Goal: Task Accomplishment & Management: Use online tool/utility

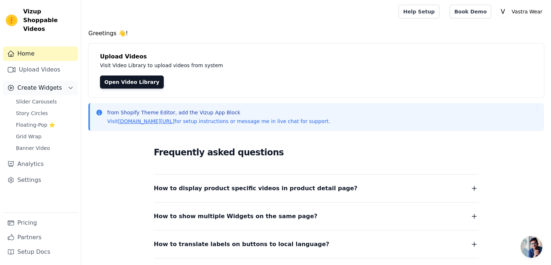
click at [36, 83] on span "Create Widgets" at bounding box center [39, 87] width 45 height 9
click at [36, 108] on link "Story Circles" at bounding box center [45, 113] width 66 height 10
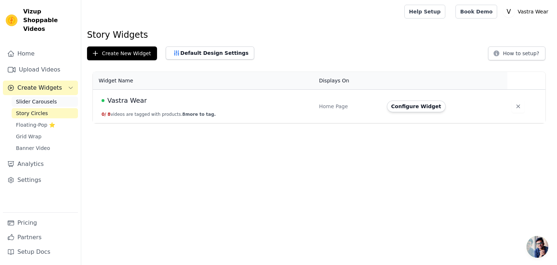
click at [40, 98] on span "Slider Carousels" at bounding box center [36, 101] width 41 height 7
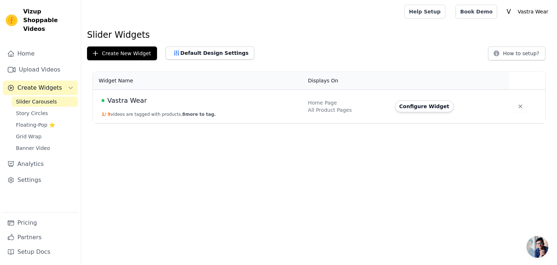
click at [220, 123] on html "Vizup Shoppable Videos Home Upload Videos Create Widgets Slider Carousels Story…" at bounding box center [278, 61] width 557 height 123
click at [210, 105] on td "Vastra Wear 1 / 9 videos are tagged with products. 8 more to tag." at bounding box center [198, 107] width 211 height 34
click at [134, 99] on span "Vastra Wear" at bounding box center [127, 100] width 40 height 10
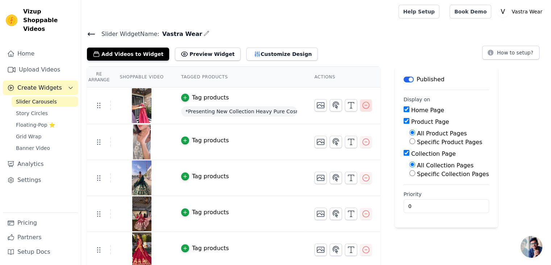
click at [362, 106] on icon "button" at bounding box center [366, 105] width 9 height 9
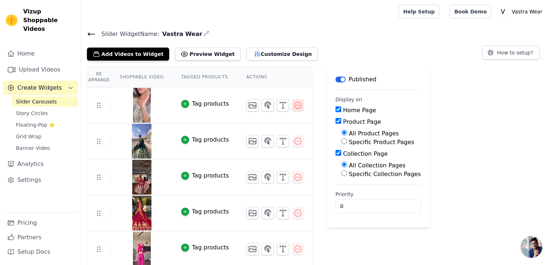
click at [294, 105] on icon "button" at bounding box center [298, 105] width 9 height 9
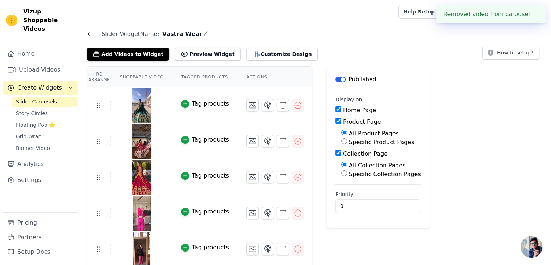
click at [532, 14] on button "✖" at bounding box center [534, 14] width 8 height 9
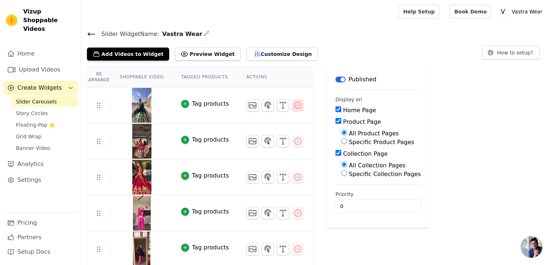
click at [294, 106] on icon "button" at bounding box center [298, 105] width 9 height 9
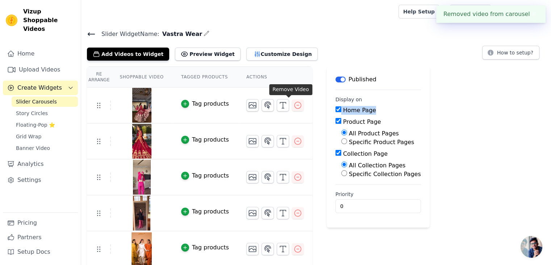
click at [289, 106] on div "Re Arrange Shoppable Video Tagged Products Actions Tag products Tag products Ta…" at bounding box center [316, 184] width 470 height 236
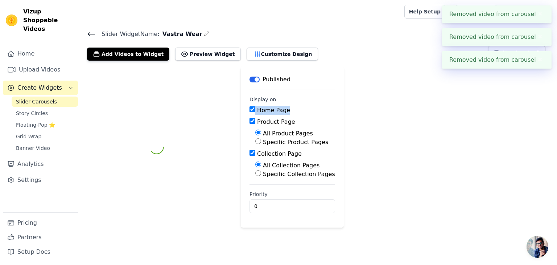
click at [289, 106] on div "Home Page" at bounding box center [292, 110] width 86 height 9
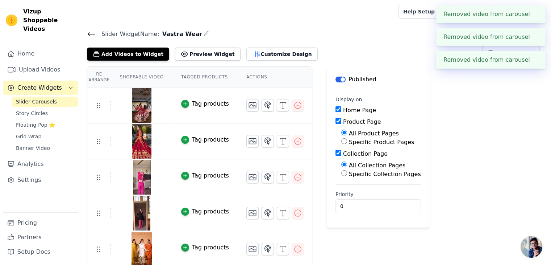
click at [294, 106] on icon "button" at bounding box center [298, 105] width 9 height 9
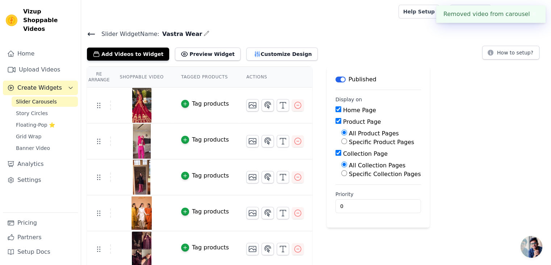
click at [294, 106] on icon "button" at bounding box center [298, 105] width 9 height 9
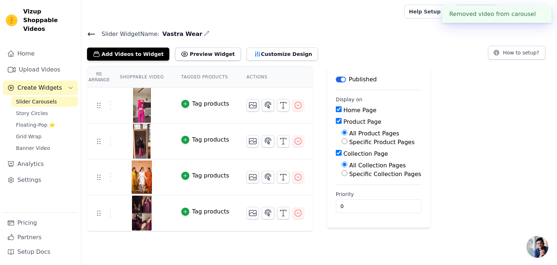
click at [294, 106] on icon "button" at bounding box center [298, 105] width 9 height 9
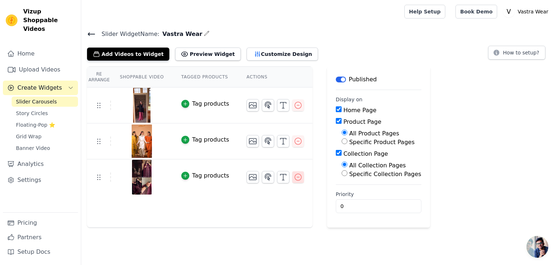
click at [294, 178] on icon "button" at bounding box center [298, 177] width 9 height 9
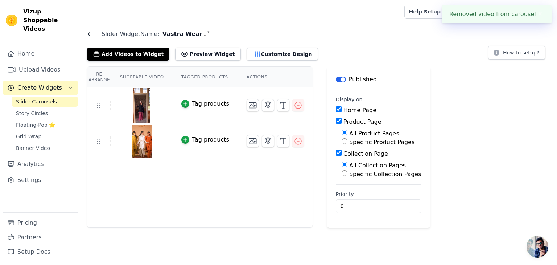
click at [292, 145] on button "button" at bounding box center [298, 141] width 12 height 12
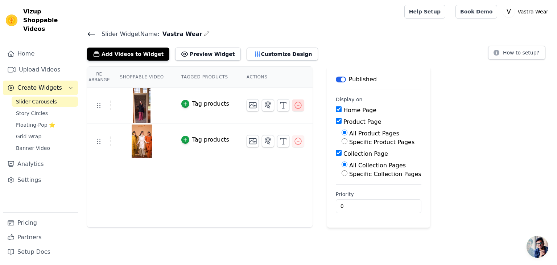
click at [294, 106] on icon "button" at bounding box center [298, 105] width 9 height 9
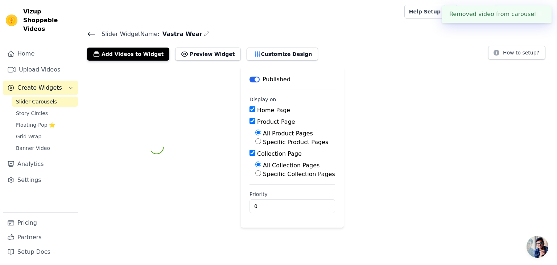
click at [287, 139] on label "Specific Product Pages" at bounding box center [295, 142] width 65 height 7
click at [261, 139] on input "Specific Product Pages" at bounding box center [258, 141] width 6 height 6
radio input "true"
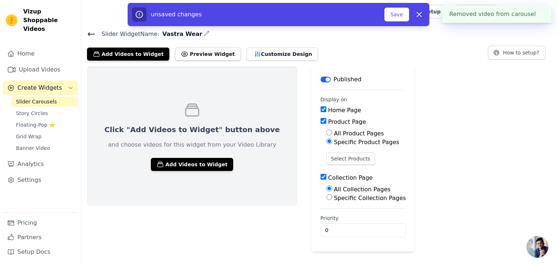
click at [326, 132] on input "All Product Pages" at bounding box center [329, 132] width 6 height 6
radio input "true"
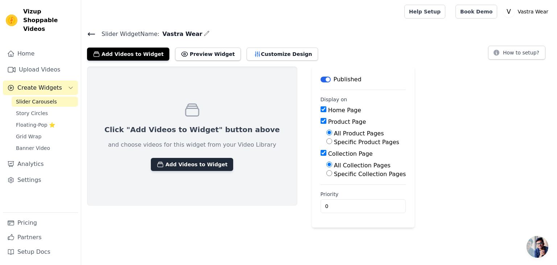
click at [184, 165] on button "Add Videos to Widget" at bounding box center [192, 164] width 82 height 13
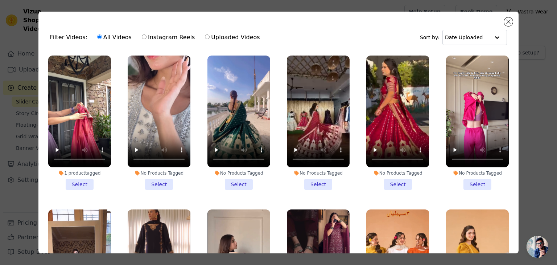
click at [165, 36] on label "Instagram Reels" at bounding box center [168, 37] width 54 height 9
click at [146, 36] on input "Instagram Reels" at bounding box center [144, 36] width 5 height 5
radio input "true"
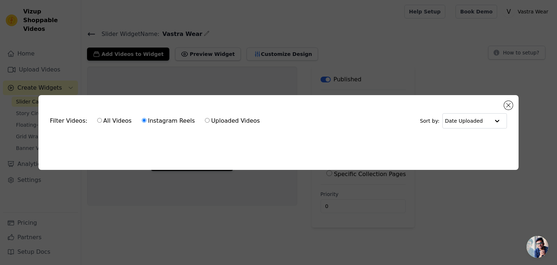
click at [119, 119] on label "All Videos" at bounding box center [114, 120] width 35 height 9
click at [102, 119] on input "All Videos" at bounding box center [99, 120] width 5 height 5
radio input "true"
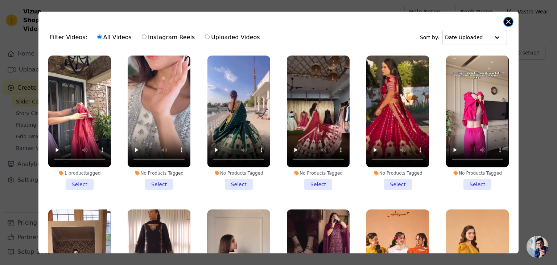
click at [508, 20] on button "Close modal" at bounding box center [508, 21] width 9 height 9
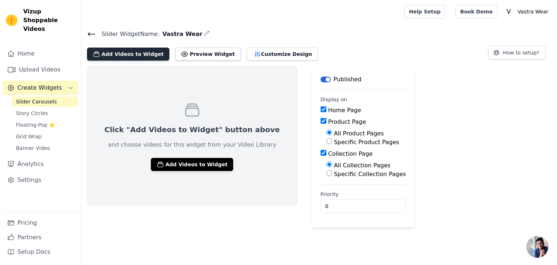
click at [123, 59] on button "Add Videos to Widget" at bounding box center [128, 53] width 82 height 13
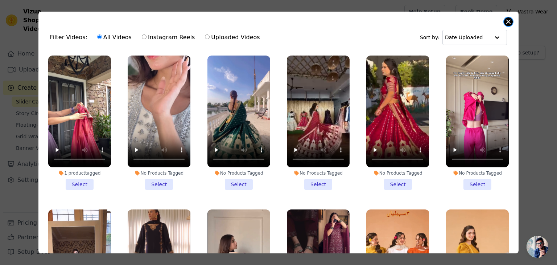
click at [510, 24] on button "Close modal" at bounding box center [508, 21] width 9 height 9
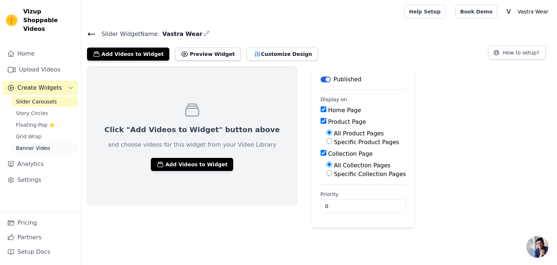
click at [41, 143] on link "Banner Video" at bounding box center [45, 148] width 66 height 10
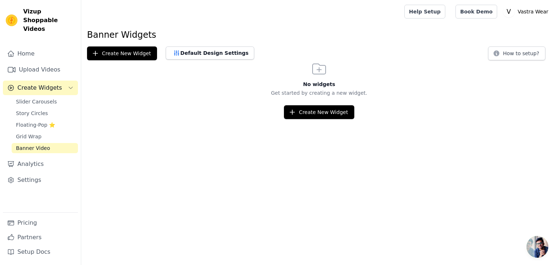
click at [53, 99] on div "Slider Carousels Story Circles Floating-Pop ⭐ Grid Wrap Banner Video" at bounding box center [45, 124] width 66 height 57
click at [56, 96] on link "Slider Carousels" at bounding box center [45, 101] width 66 height 10
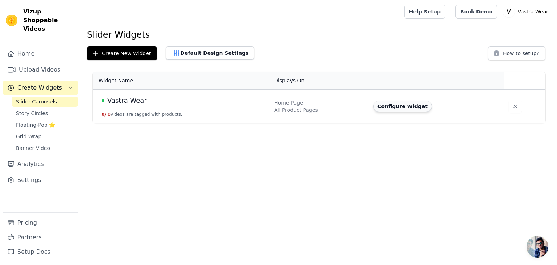
click at [403, 105] on button "Configure Widget" at bounding box center [402, 106] width 59 height 12
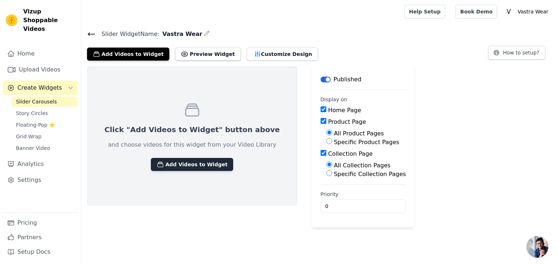
click at [201, 160] on button "Add Videos to Widget" at bounding box center [192, 164] width 82 height 13
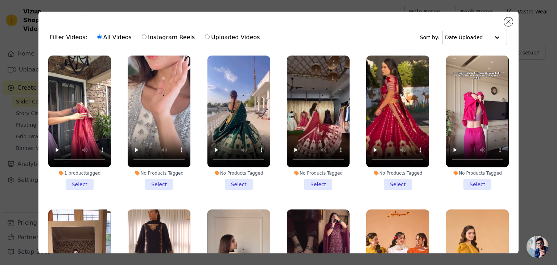
scroll to position [216, 0]
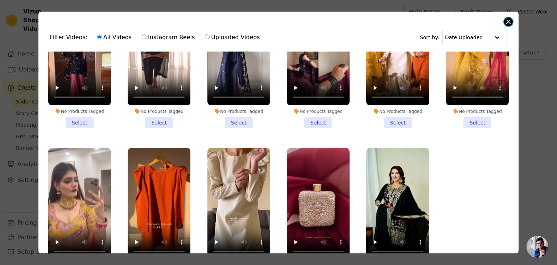
click at [508, 22] on button "Close modal" at bounding box center [508, 21] width 9 height 9
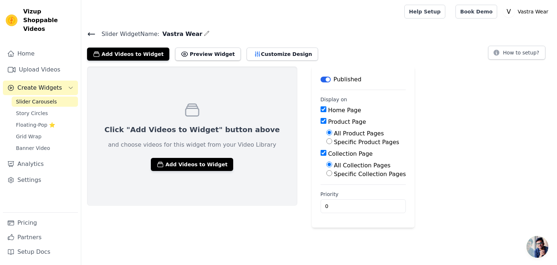
click at [204, 36] on icon "button" at bounding box center [207, 33] width 6 height 6
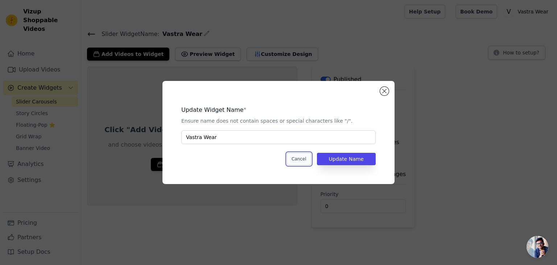
click at [305, 160] on button "Cancel" at bounding box center [299, 159] width 24 height 12
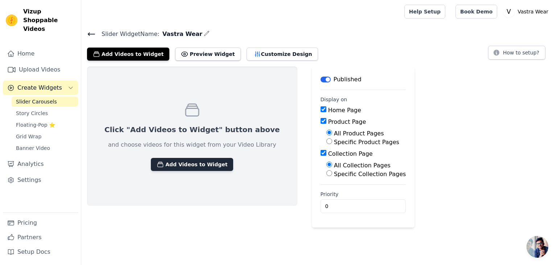
click at [208, 161] on button "Add Videos to Widget" at bounding box center [192, 164] width 82 height 13
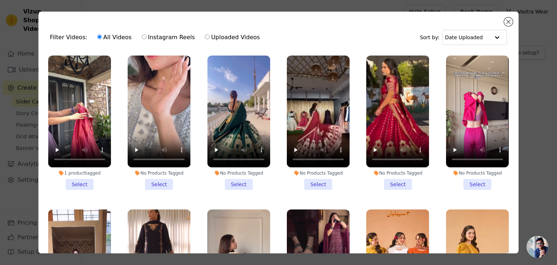
click at [504, 19] on div "Filter Videos: All Videos Instagram Reels Uploaded Videos Sort by: Date Uploade…" at bounding box center [278, 132] width 480 height 241
click at [507, 22] on button "Close modal" at bounding box center [508, 21] width 9 height 9
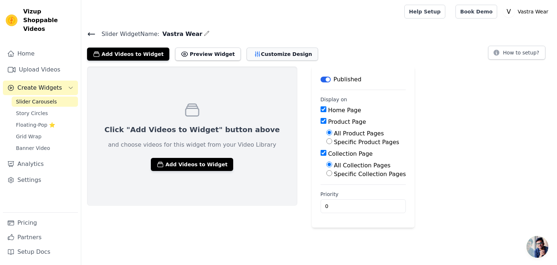
click at [247, 51] on button "Customize Design" at bounding box center [282, 53] width 71 height 13
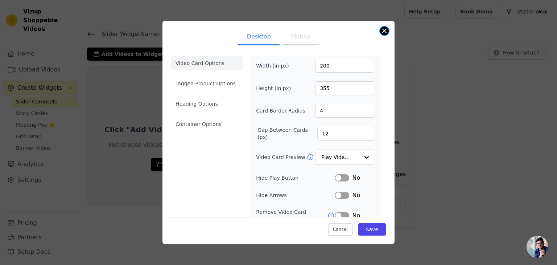
click at [386, 33] on button "Close modal" at bounding box center [384, 30] width 9 height 9
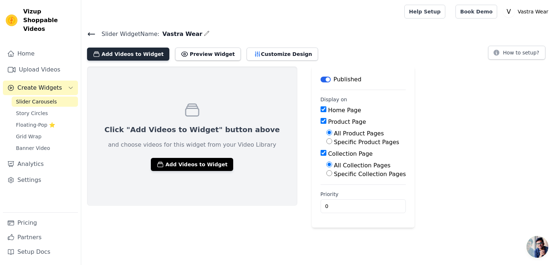
click at [149, 54] on button "Add Videos to Widget" at bounding box center [128, 53] width 82 height 13
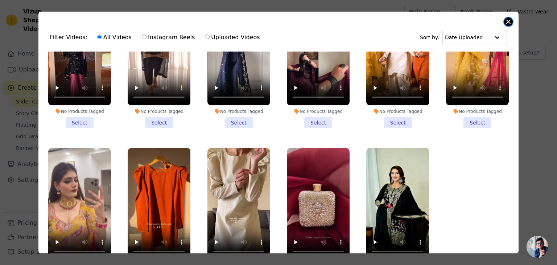
click at [506, 21] on button "Close modal" at bounding box center [508, 21] width 9 height 9
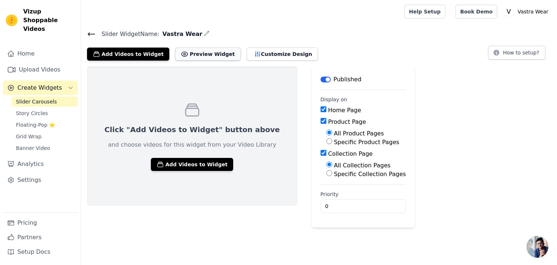
click at [195, 53] on button "Preview Widget" at bounding box center [207, 53] width 65 height 13
click at [261, 54] on button "Customize Design" at bounding box center [282, 53] width 71 height 13
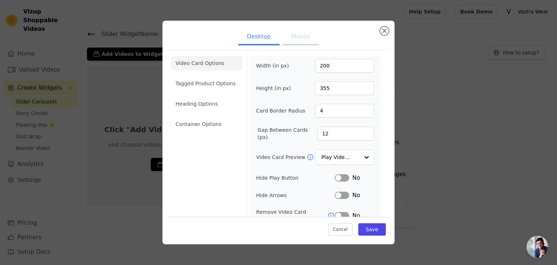
click at [294, 44] on button "Mobile" at bounding box center [300, 37] width 36 height 16
click at [270, 37] on button "Desktop" at bounding box center [258, 37] width 41 height 16
click at [386, 32] on button "Close modal" at bounding box center [384, 30] width 9 height 9
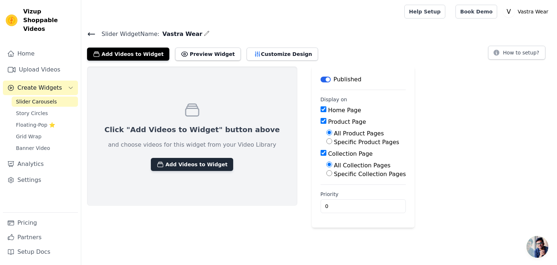
click at [179, 161] on button "Add Videos to Widget" at bounding box center [192, 164] width 82 height 13
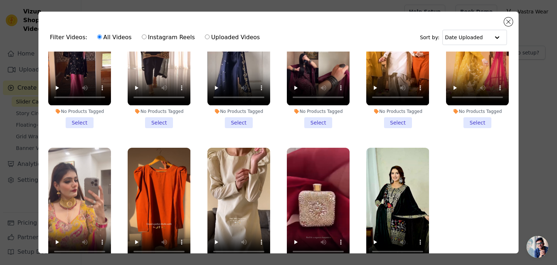
click at [204, 37] on label "Uploaded Videos" at bounding box center [231, 37] width 55 height 9
click at [205, 37] on input "Uploaded Videos" at bounding box center [207, 36] width 5 height 5
radio input "true"
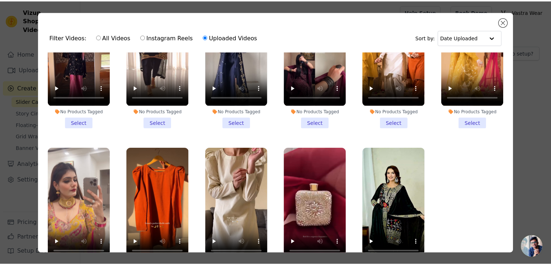
scroll to position [0, 0]
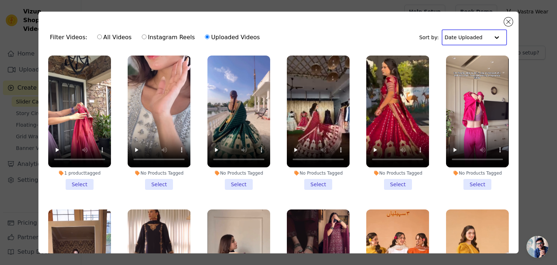
click at [459, 38] on input "text" at bounding box center [467, 37] width 45 height 15
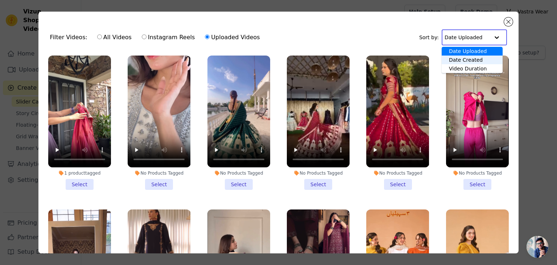
click at [463, 60] on div "Date Created" at bounding box center [472, 59] width 61 height 9
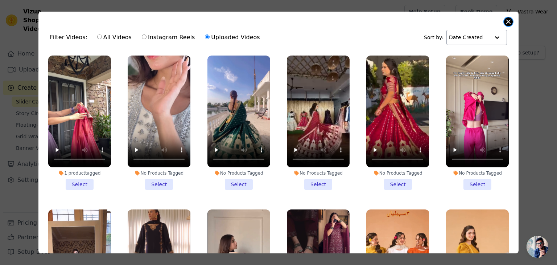
click at [511, 23] on button "Close modal" at bounding box center [508, 21] width 9 height 9
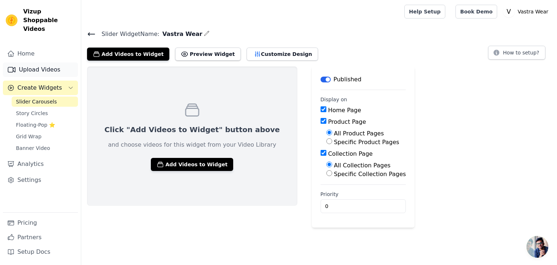
click at [55, 62] on link "Upload Videos" at bounding box center [40, 69] width 75 height 15
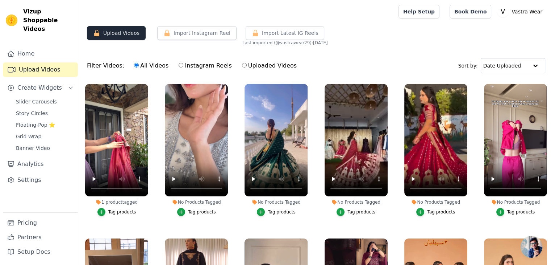
click at [133, 34] on button "Upload Videos" at bounding box center [116, 33] width 59 height 14
click at [40, 98] on span "Slider Carousels" at bounding box center [36, 101] width 41 height 7
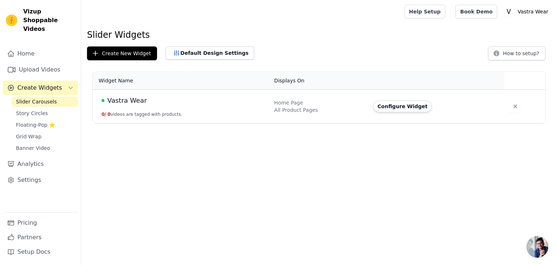
click at [149, 108] on td "Vastra Wear 0 / 0 videos are tagged with products." at bounding box center [181, 107] width 177 height 34
click at [120, 100] on span "Vastra Wear" at bounding box center [127, 100] width 40 height 10
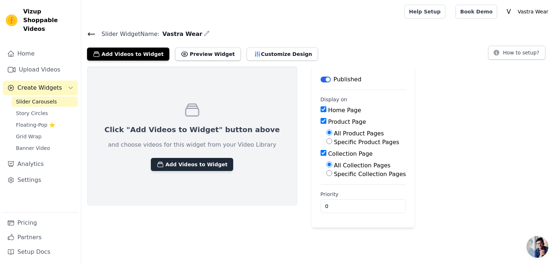
click at [209, 168] on button "Add Videos to Widget" at bounding box center [192, 164] width 82 height 13
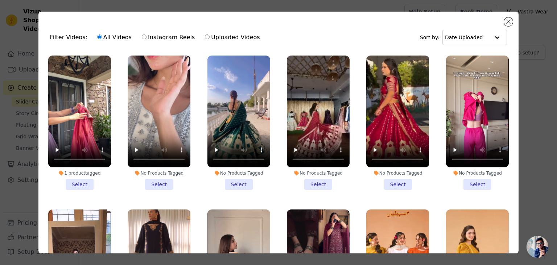
click at [172, 28] on div "Filter Videos: All Videos Instagram Reels Uploaded Videos Sort by: Date Uploaded" at bounding box center [278, 37] width 469 height 28
click at [509, 21] on button "Close modal" at bounding box center [508, 21] width 9 height 9
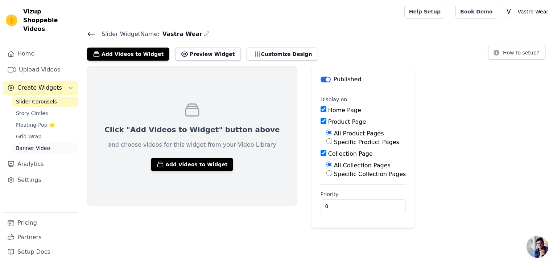
click at [43, 144] on span "Banner Video" at bounding box center [33, 147] width 34 height 7
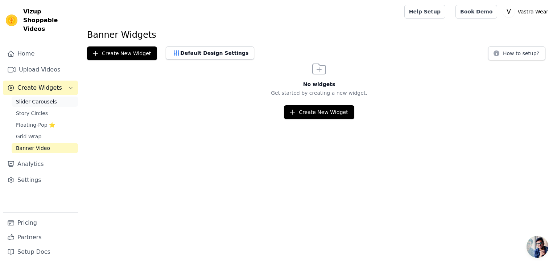
click at [42, 96] on link "Slider Carousels" at bounding box center [45, 101] width 66 height 10
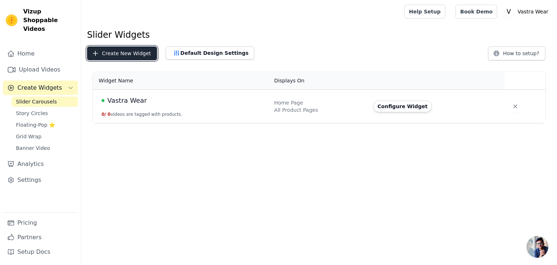
click at [117, 50] on button "Create New Widget" at bounding box center [122, 53] width 70 height 14
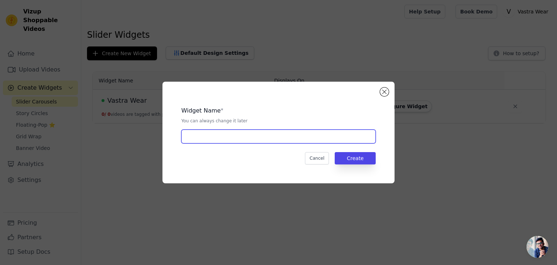
click at [236, 131] on input "text" at bounding box center [278, 136] width 194 height 14
type input "v"
type input "Vastra Wear"
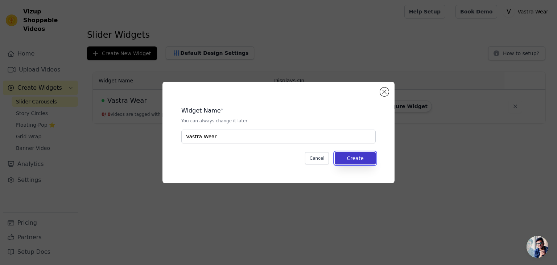
click at [367, 158] on button "Create" at bounding box center [355, 158] width 41 height 12
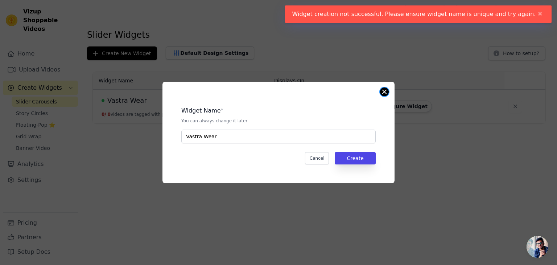
click at [385, 93] on button "Close modal" at bounding box center [384, 91] width 9 height 9
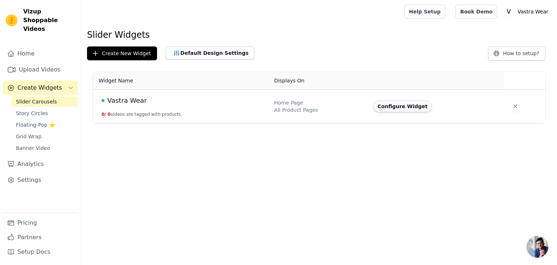
click at [393, 103] on button "Configure Widget" at bounding box center [402, 106] width 59 height 12
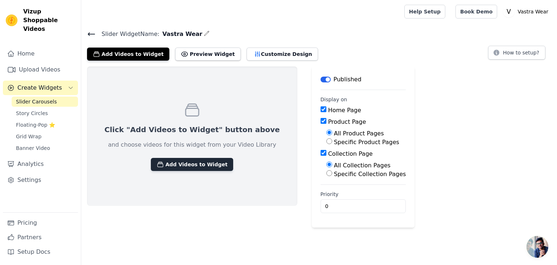
click at [197, 162] on button "Add Videos to Widget" at bounding box center [192, 164] width 82 height 13
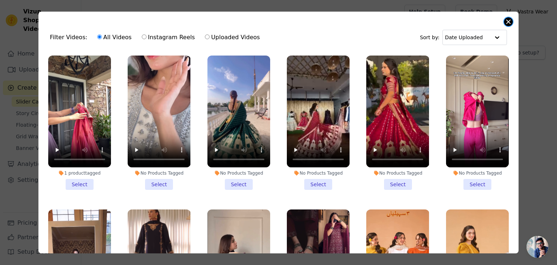
click at [510, 20] on button "Close modal" at bounding box center [508, 21] width 9 height 9
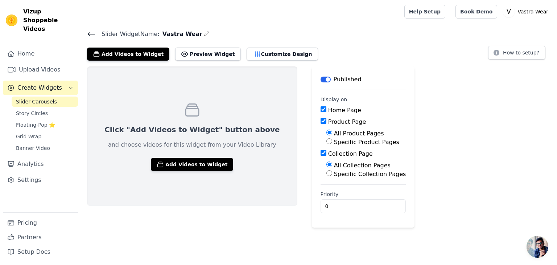
click at [204, 32] on icon "button" at bounding box center [207, 33] width 6 height 6
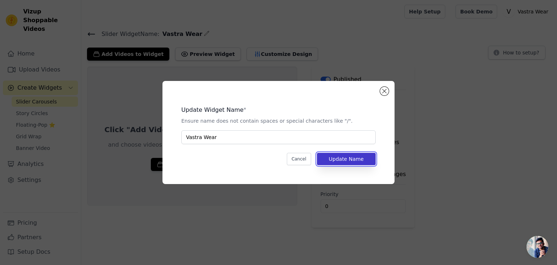
click at [342, 162] on button "Update Name" at bounding box center [346, 159] width 59 height 12
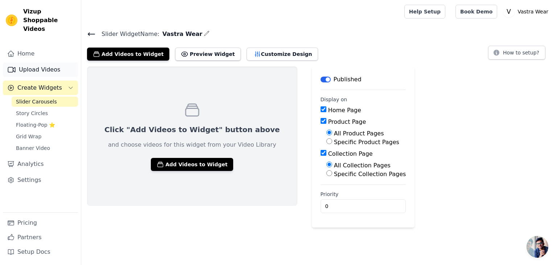
click at [46, 63] on link "Upload Videos" at bounding box center [40, 69] width 75 height 15
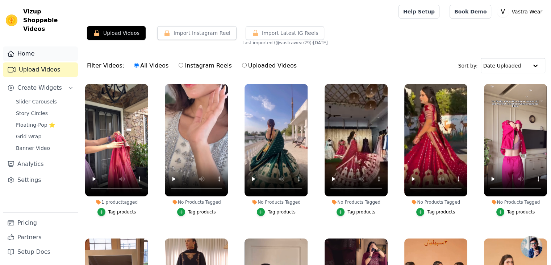
click at [58, 48] on link "Home" at bounding box center [40, 53] width 75 height 15
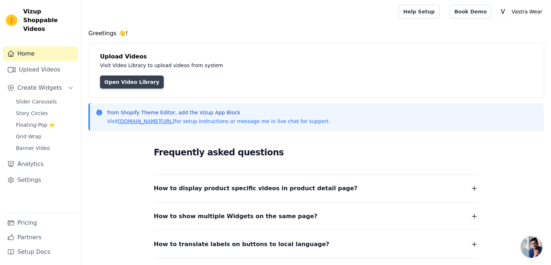
click at [129, 83] on link "Open Video Library" at bounding box center [132, 81] width 64 height 13
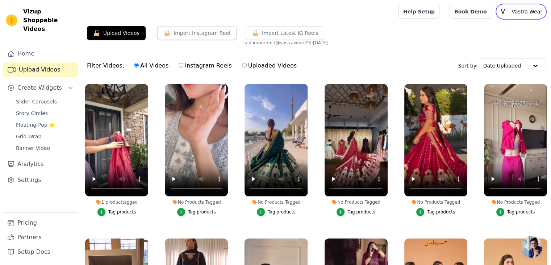
click at [505, 12] on text "V" at bounding box center [503, 11] width 4 height 7
click at [439, 37] on div "Upload Videos Import Instagram Reel Import Latest Instagram Reels Import Latest…" at bounding box center [316, 36] width 470 height 20
click at [212, 33] on button "Import Instagram Reel" at bounding box center [196, 33] width 79 height 14
click at [116, 32] on button "Upload Videos" at bounding box center [116, 33] width 59 height 14
click at [179, 64] on input "Instagram Reels" at bounding box center [181, 65] width 5 height 5
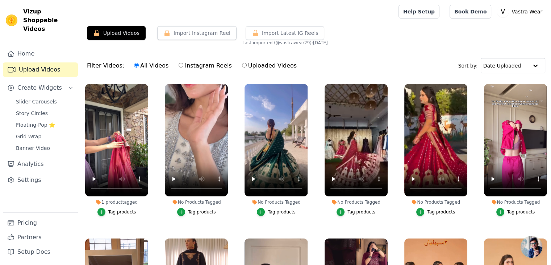
radio input "true"
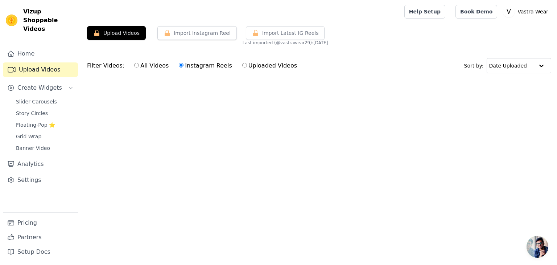
click at [242, 66] on input "Uploaded Videos" at bounding box center [244, 65] width 5 height 5
radio input "true"
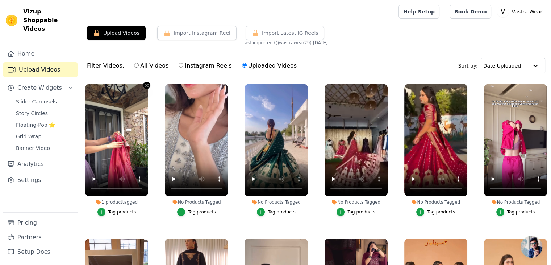
drag, startPoint x: 146, startPoint y: 83, endPoint x: 144, endPoint y: 86, distance: 3.9
click at [144, 86] on icon "button" at bounding box center [146, 85] width 5 height 5
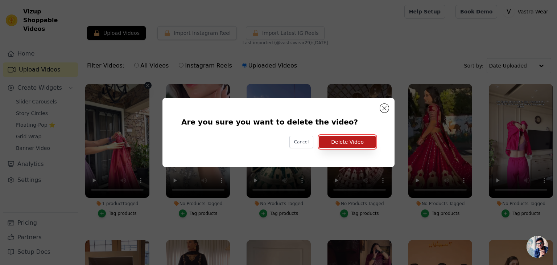
click at [342, 142] on button "Delete Video" at bounding box center [347, 142] width 57 height 12
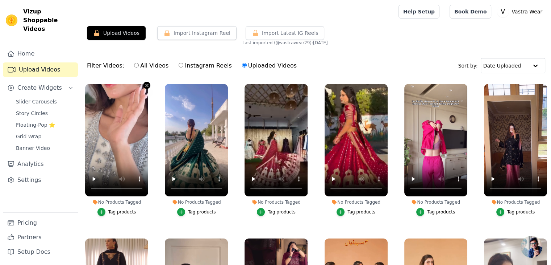
click at [145, 84] on icon "button" at bounding box center [146, 85] width 3 height 3
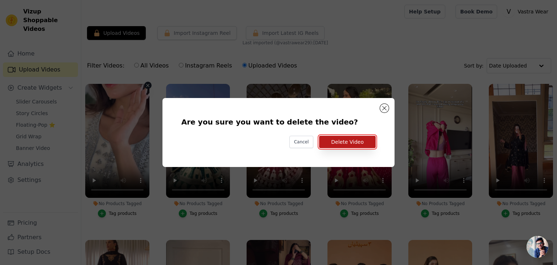
click at [342, 140] on button "Delete Video" at bounding box center [347, 142] width 57 height 12
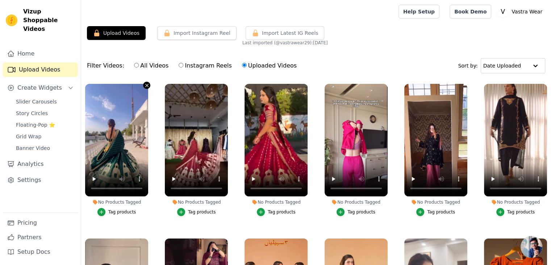
click at [144, 84] on icon "button" at bounding box center [146, 85] width 5 height 5
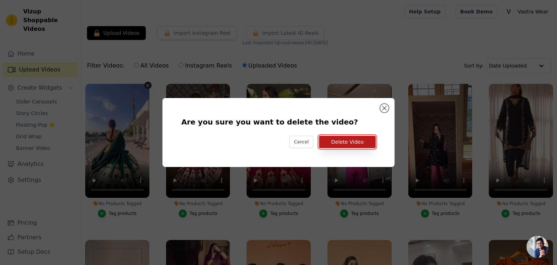
click at [356, 142] on button "Delete Video" at bounding box center [347, 142] width 57 height 12
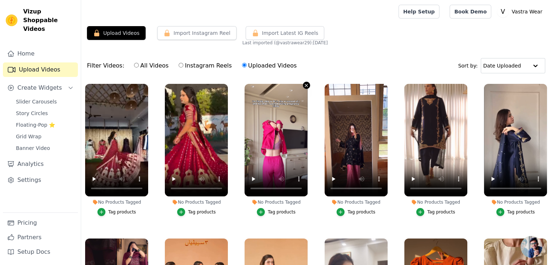
click at [305, 85] on icon "button" at bounding box center [306, 85] width 3 height 3
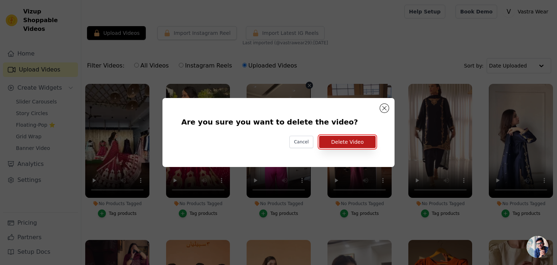
click at [337, 138] on button "Delete Video" at bounding box center [347, 142] width 57 height 12
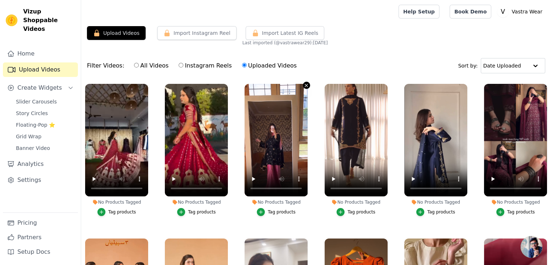
click at [304, 84] on icon "button" at bounding box center [306, 85] width 5 height 5
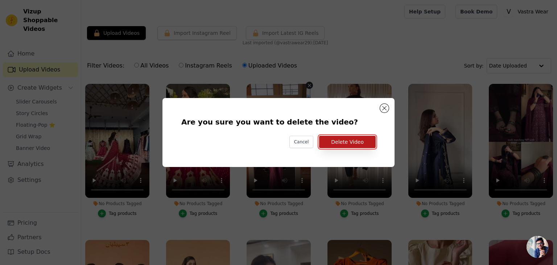
click at [359, 144] on button "Delete Video" at bounding box center [347, 142] width 57 height 12
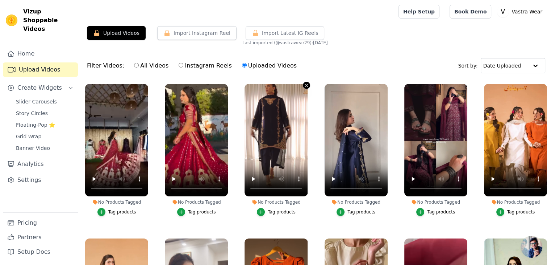
click at [305, 86] on icon "button" at bounding box center [306, 85] width 3 height 3
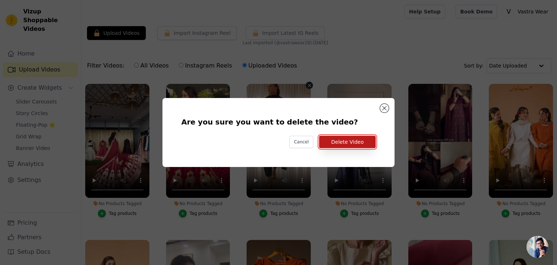
click at [342, 140] on button "Delete Video" at bounding box center [347, 142] width 57 height 12
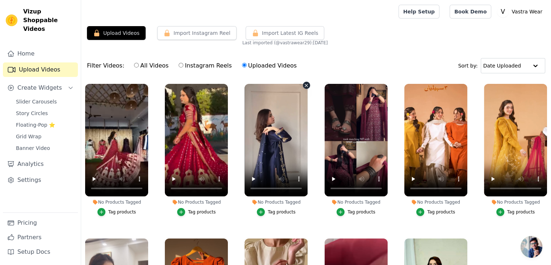
click at [305, 84] on icon "button" at bounding box center [306, 85] width 3 height 3
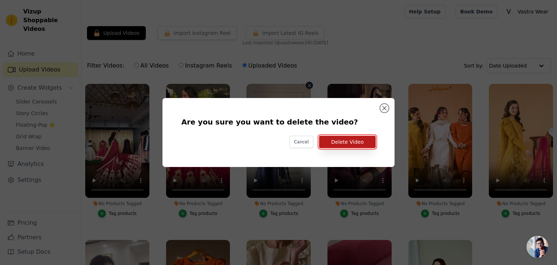
click at [349, 142] on button "Delete Video" at bounding box center [347, 142] width 57 height 12
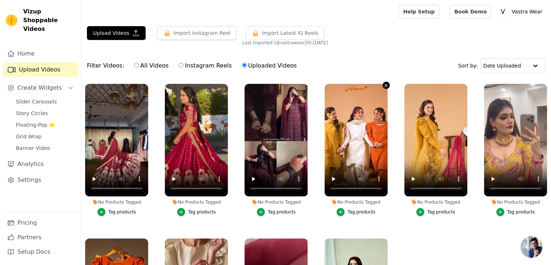
click at [385, 85] on icon "button" at bounding box center [386, 85] width 5 height 5
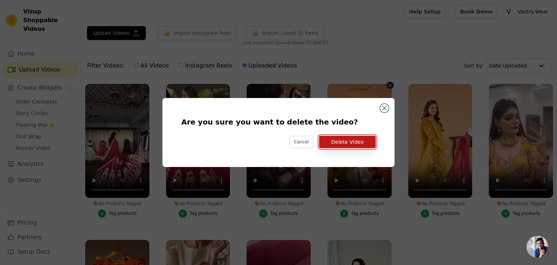
click at [356, 147] on button "Delete Video" at bounding box center [347, 142] width 57 height 12
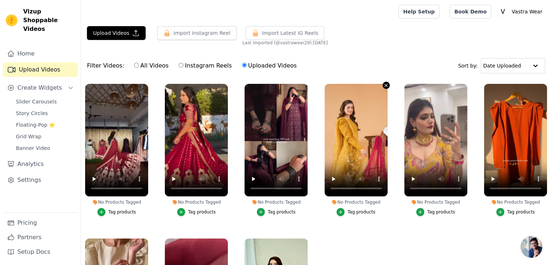
click at [385, 83] on icon "button" at bounding box center [386, 85] width 5 height 5
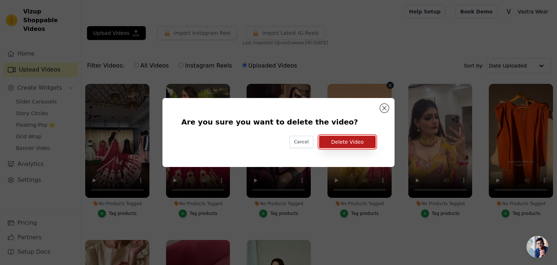
click at [358, 138] on button "Delete Video" at bounding box center [347, 142] width 57 height 12
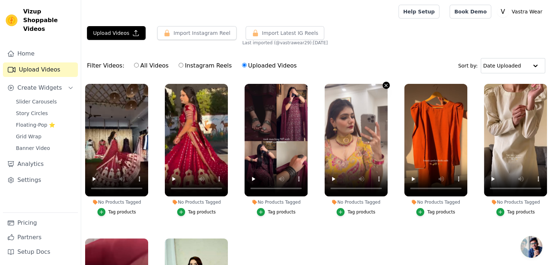
click at [384, 83] on icon "button" at bounding box center [386, 85] width 5 height 5
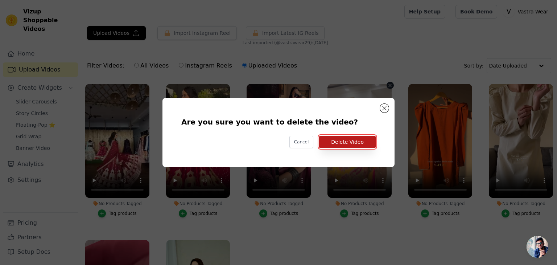
click at [350, 137] on button "Delete Video" at bounding box center [347, 142] width 57 height 12
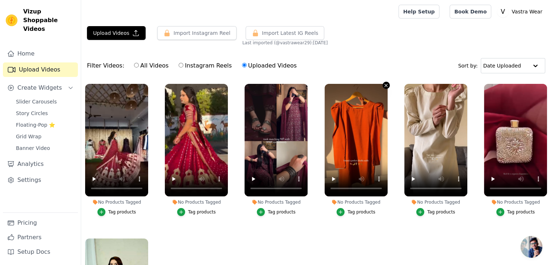
click at [385, 83] on icon "button" at bounding box center [386, 85] width 5 height 5
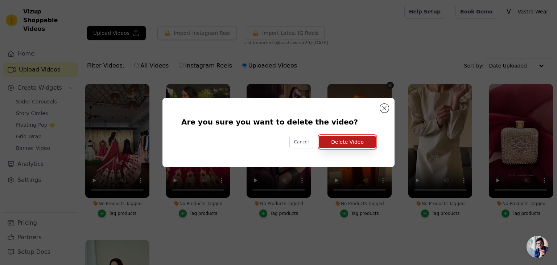
click at [351, 139] on button "Delete Video" at bounding box center [347, 142] width 57 height 12
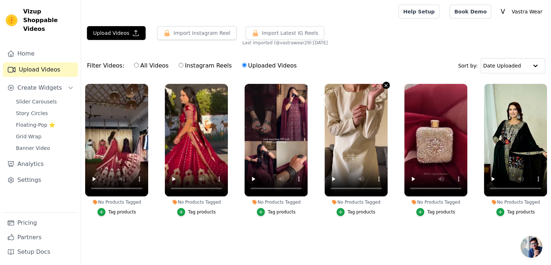
click at [385, 86] on icon "button" at bounding box center [386, 85] width 3 height 3
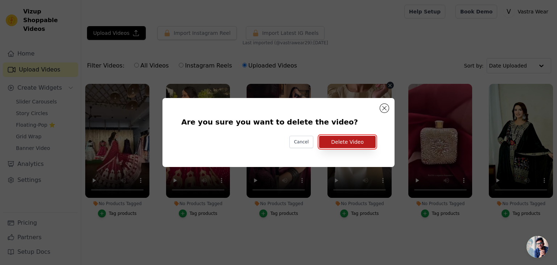
click at [356, 143] on button "Delete Video" at bounding box center [347, 142] width 57 height 12
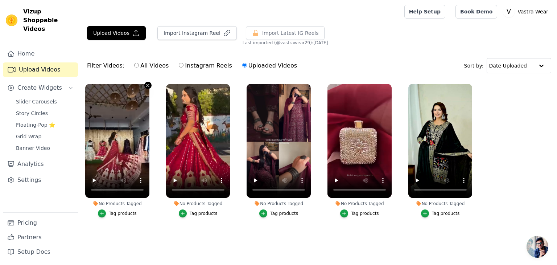
click at [147, 85] on icon "button" at bounding box center [147, 85] width 5 height 5
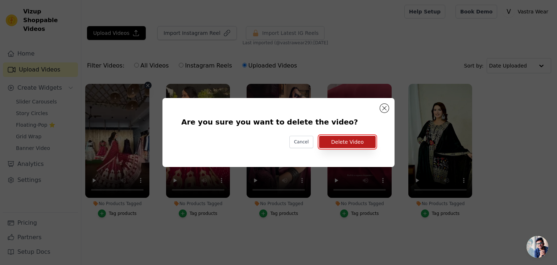
click at [339, 140] on button "Delete Video" at bounding box center [347, 142] width 57 height 12
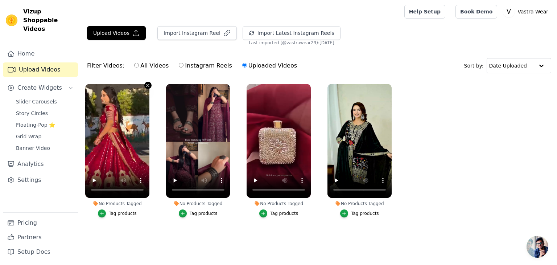
click at [146, 84] on icon "button" at bounding box center [147, 85] width 5 height 5
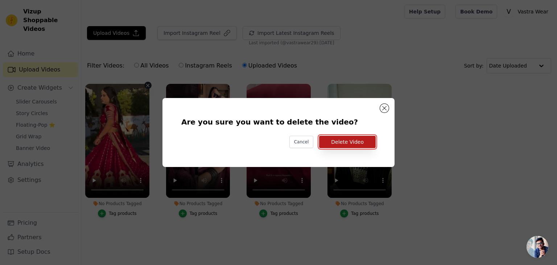
click at [344, 144] on button "Delete Video" at bounding box center [347, 142] width 57 height 12
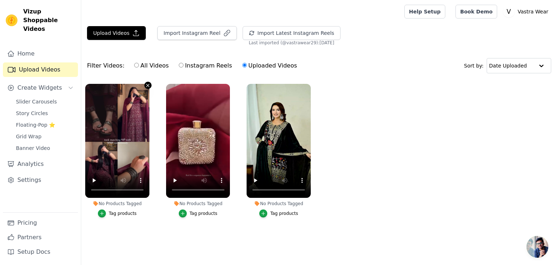
click at [147, 87] on icon "button" at bounding box center [147, 85] width 5 height 5
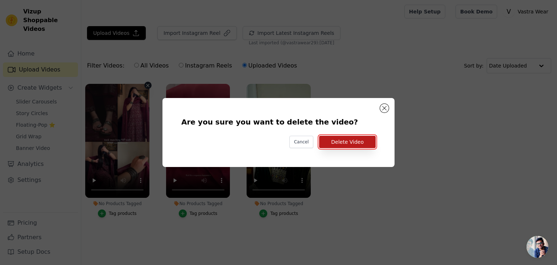
click at [359, 142] on button "Delete Video" at bounding box center [347, 142] width 57 height 12
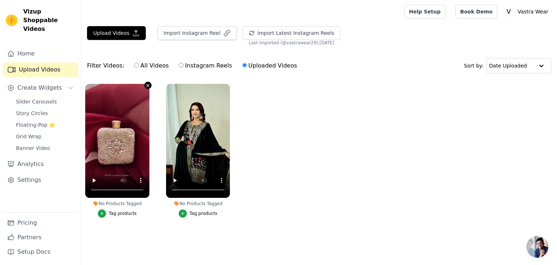
click at [148, 84] on icon "button" at bounding box center [147, 85] width 5 height 5
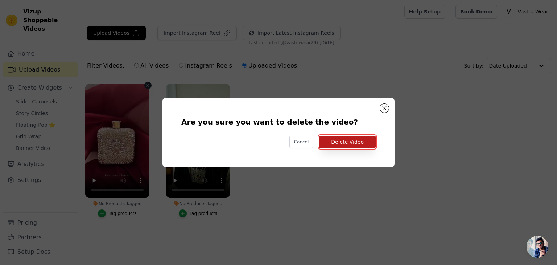
click at [364, 136] on button "Delete Video" at bounding box center [347, 142] width 57 height 12
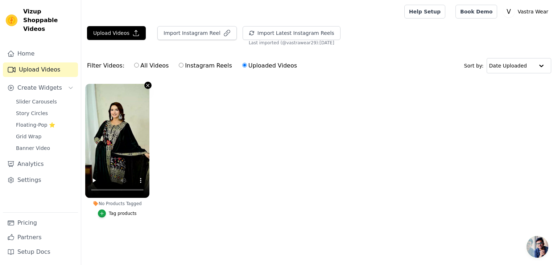
click at [148, 84] on icon "button" at bounding box center [147, 85] width 5 height 5
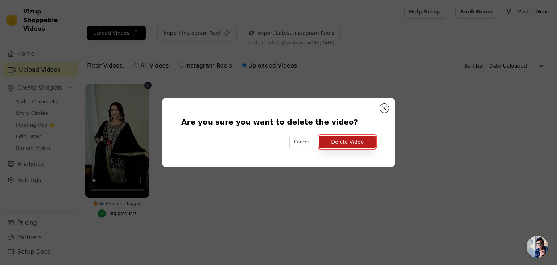
click at [332, 138] on button "Delete Video" at bounding box center [347, 142] width 57 height 12
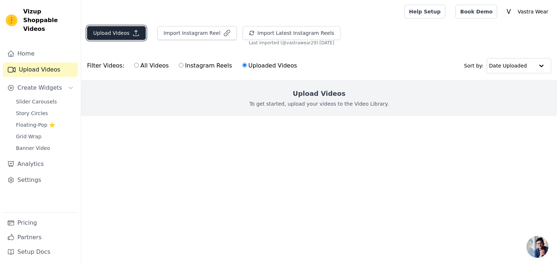
click at [133, 37] on button "Upload Videos" at bounding box center [116, 33] width 59 height 14
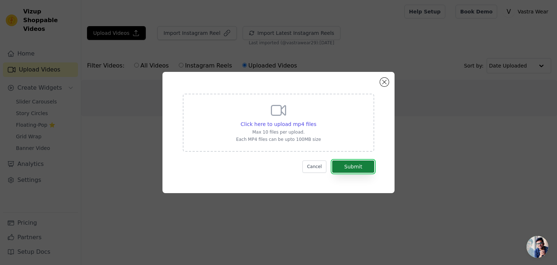
click at [344, 160] on button "Submit" at bounding box center [353, 166] width 42 height 12
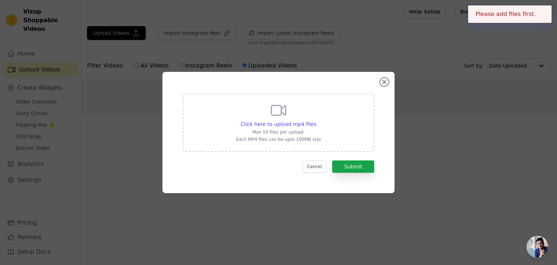
click at [322, 136] on div "Click here to upload mp4 files Max 10 files per upload. Each MP4 files can be u…" at bounding box center [278, 123] width 191 height 58
click at [316, 120] on input "Click here to upload mp4 files Max 10 files per upload. Each MP4 files can be u…" at bounding box center [316, 120] width 0 height 0
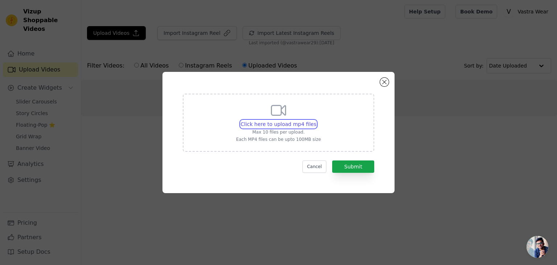
type input "C:\fakepath\IMG_0133.MP4"
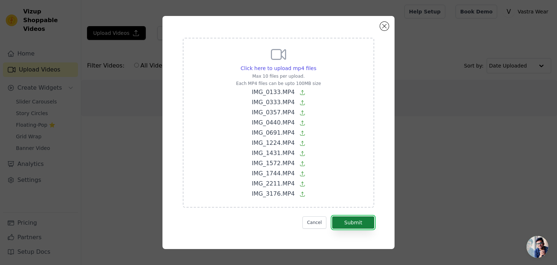
click at [353, 218] on button "Submit" at bounding box center [353, 222] width 42 height 12
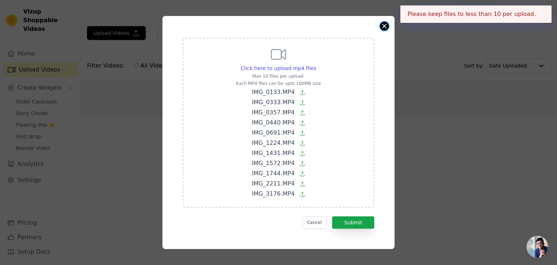
click at [384, 24] on button "Close modal" at bounding box center [384, 26] width 9 height 9
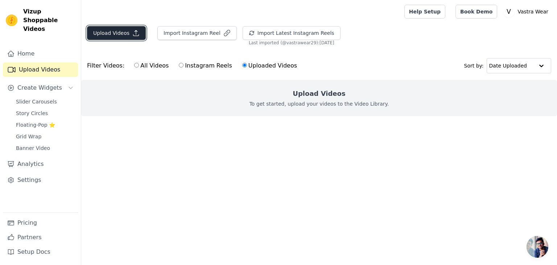
click at [124, 32] on button "Upload Videos" at bounding box center [116, 33] width 59 height 14
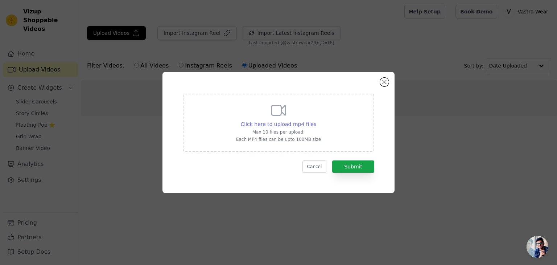
click at [275, 126] on span "Click here to upload mp4 files" at bounding box center [279, 124] width 76 height 6
click at [316, 120] on input "Click here to upload mp4 files Max 10 files per upload. Each MP4 files can be u…" at bounding box center [316, 120] width 0 height 0
type input "C:\fakepath\IMG_0133.MP4"
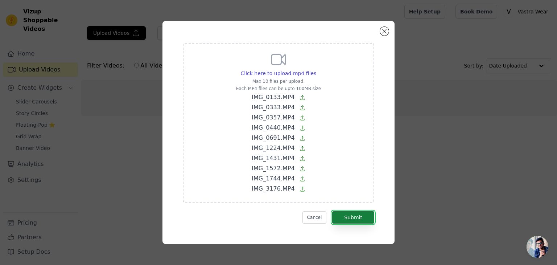
click at [362, 216] on button "Submit" at bounding box center [353, 217] width 42 height 12
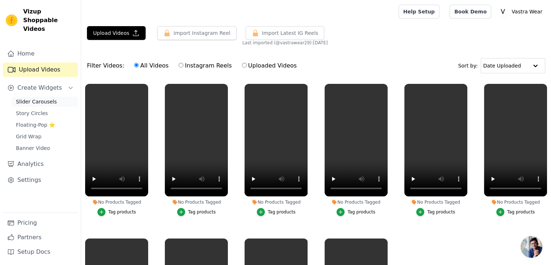
click at [52, 96] on link "Slider Carousels" at bounding box center [45, 101] width 66 height 10
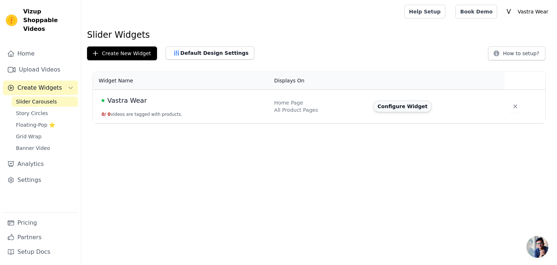
click at [386, 111] on button "Configure Widget" at bounding box center [402, 106] width 59 height 12
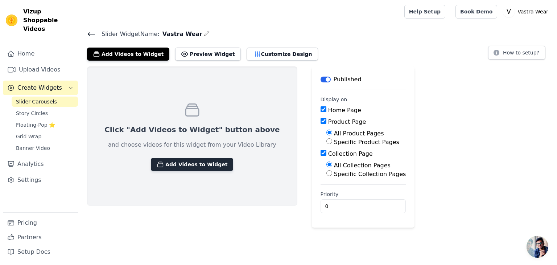
click at [174, 167] on button "Add Videos to Widget" at bounding box center [192, 164] width 82 height 13
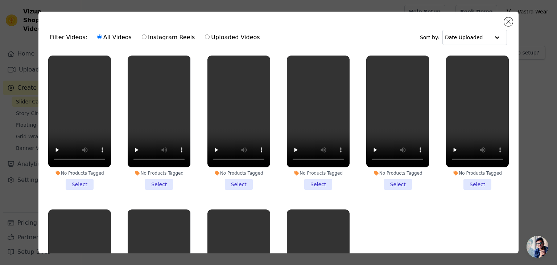
click at [81, 180] on li "No Products Tagged Select" at bounding box center [79, 122] width 63 height 134
click at [0, 0] on input "No Products Tagged Select" at bounding box center [0, 0] width 0 height 0
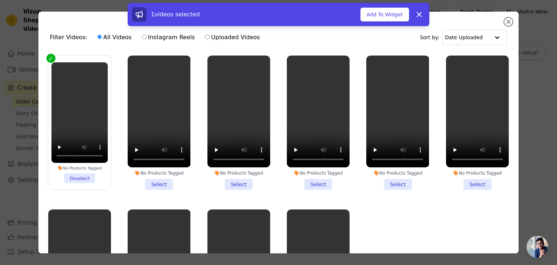
click at [154, 179] on li "No Products Tagged Select" at bounding box center [159, 122] width 63 height 134
click at [0, 0] on input "No Products Tagged Select" at bounding box center [0, 0] width 0 height 0
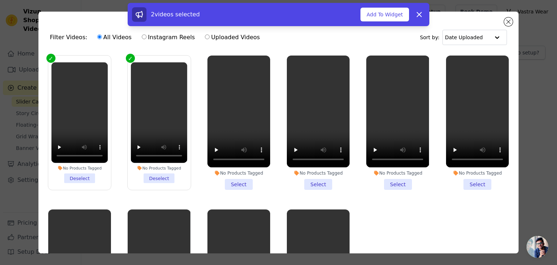
click at [233, 182] on li "No Products Tagged Select" at bounding box center [238, 122] width 63 height 134
click at [0, 0] on input "No Products Tagged Select" at bounding box center [0, 0] width 0 height 0
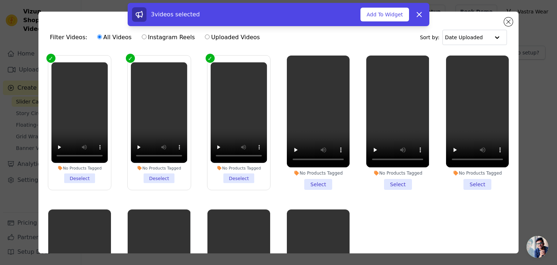
click at [312, 181] on li "No Products Tagged Select" at bounding box center [318, 122] width 63 height 134
click at [0, 0] on input "No Products Tagged Select" at bounding box center [0, 0] width 0 height 0
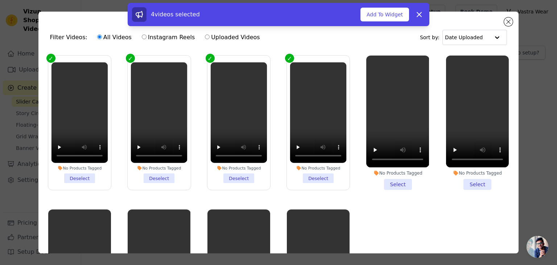
click at [386, 185] on li "No Products Tagged Select" at bounding box center [397, 122] width 63 height 134
click at [0, 0] on input "No Products Tagged Select" at bounding box center [0, 0] width 0 height 0
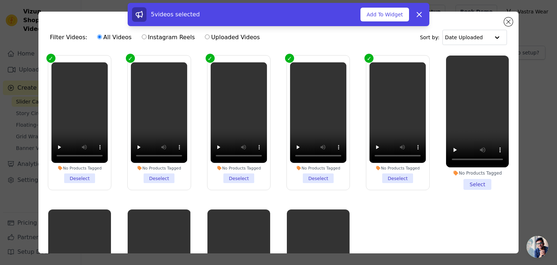
click at [469, 180] on li "No Products Tagged Select" at bounding box center [477, 122] width 63 height 134
click at [0, 0] on input "No Products Tagged Select" at bounding box center [0, 0] width 0 height 0
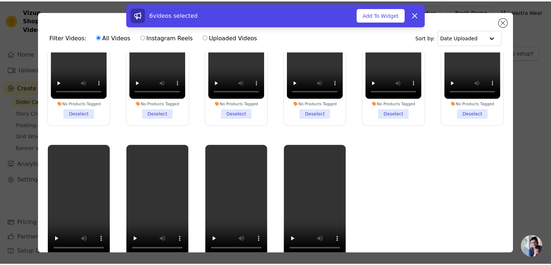
scroll to position [63, 0]
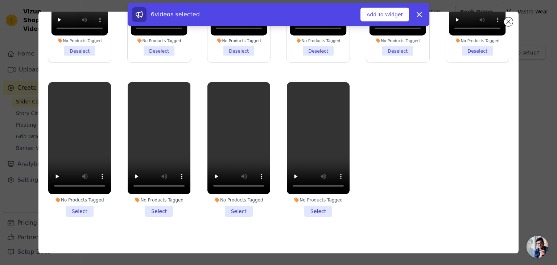
click at [314, 207] on li "No Products Tagged Select" at bounding box center [318, 149] width 63 height 134
click at [0, 0] on input "No Products Tagged Select" at bounding box center [0, 0] width 0 height 0
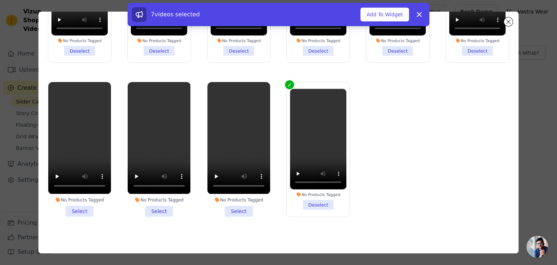
click at [240, 207] on li "No Products Tagged Select" at bounding box center [238, 149] width 63 height 134
click at [0, 0] on input "No Products Tagged Select" at bounding box center [0, 0] width 0 height 0
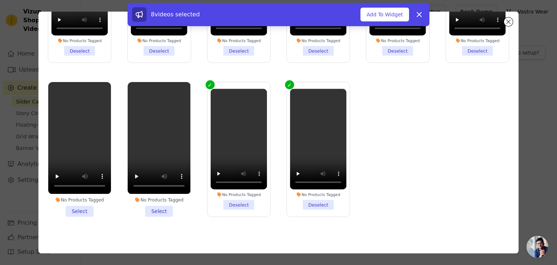
click at [165, 201] on li "No Products Tagged Select" at bounding box center [159, 149] width 63 height 134
click at [0, 0] on input "No Products Tagged Select" at bounding box center [0, 0] width 0 height 0
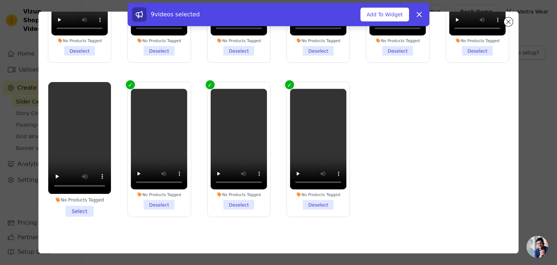
click at [87, 203] on li "No Products Tagged Select" at bounding box center [79, 149] width 63 height 134
click at [0, 0] on input "No Products Tagged Select" at bounding box center [0, 0] width 0 height 0
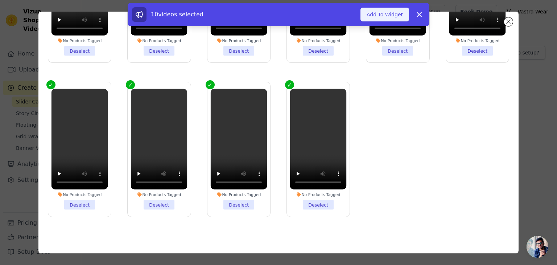
click at [387, 14] on button "Add To Widget" at bounding box center [384, 15] width 49 height 14
